Goal: Transaction & Acquisition: Purchase product/service

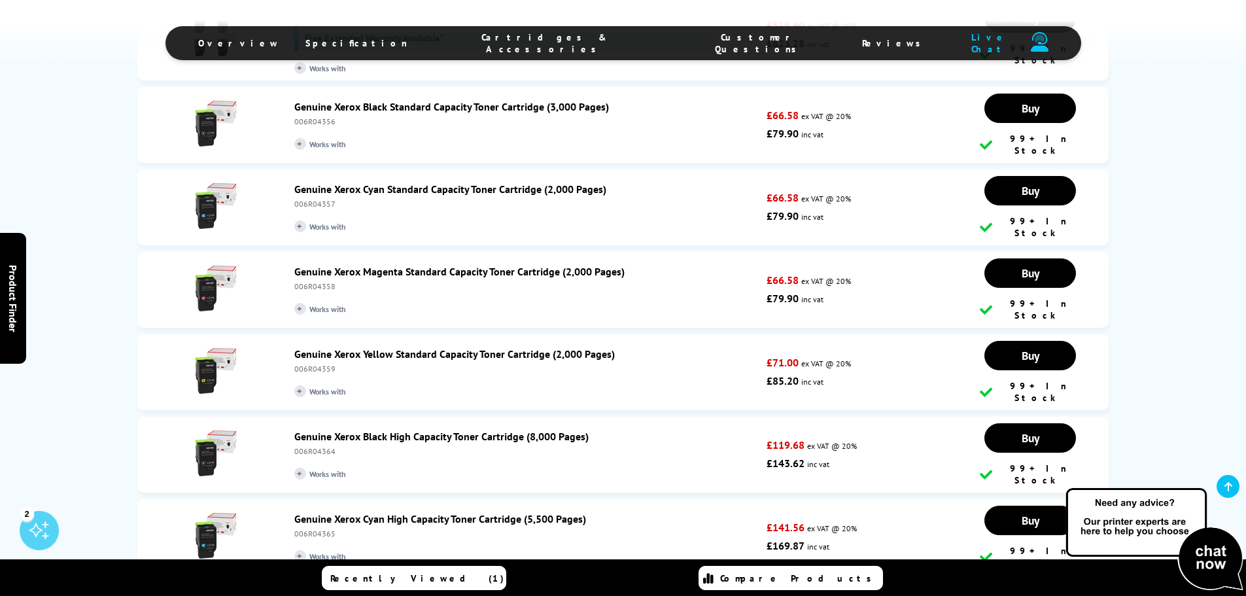
scroll to position [2224, 0]
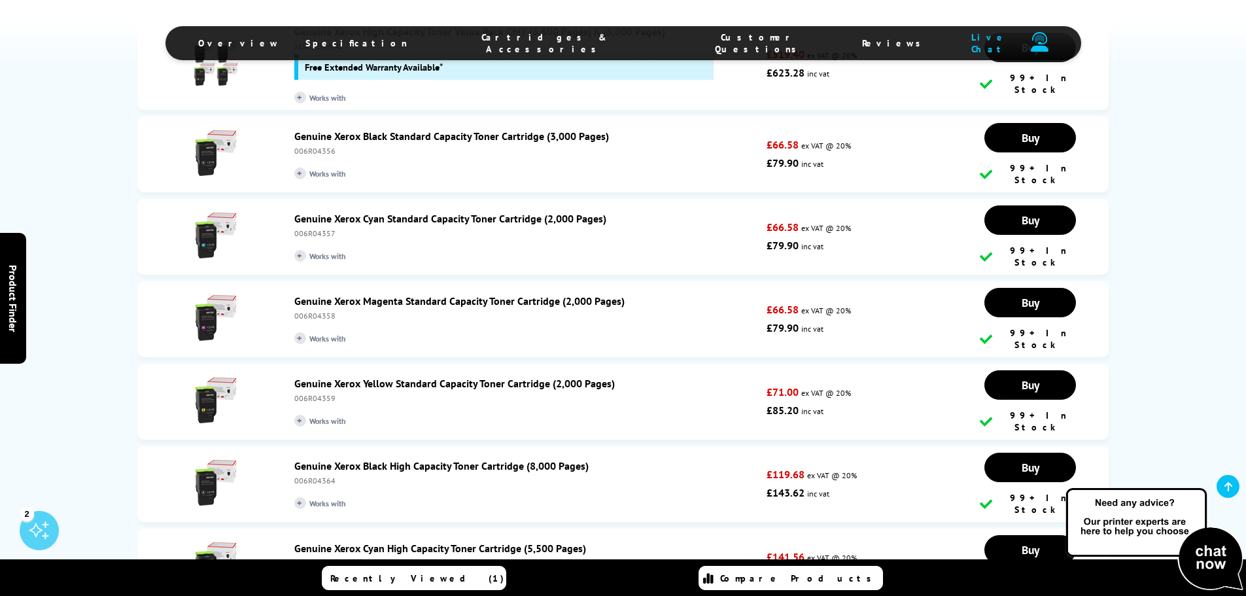
click at [498, 377] on link "Genuine Xerox Yellow Standard Capacity Toner Cartridge (2,000 Pages)" at bounding box center [454, 383] width 320 height 13
